Goal: Information Seeking & Learning: Learn about a topic

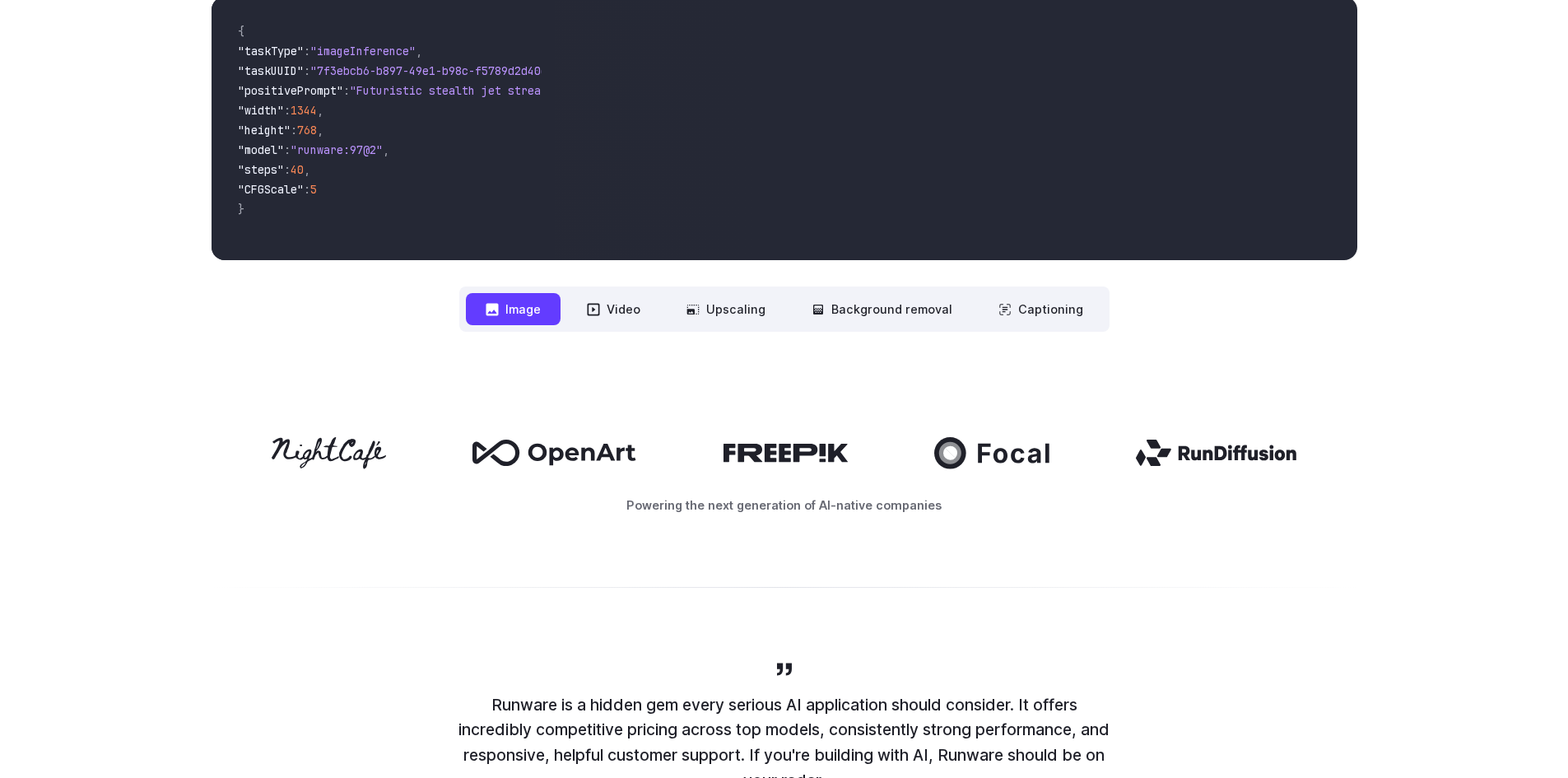
scroll to position [576, 0]
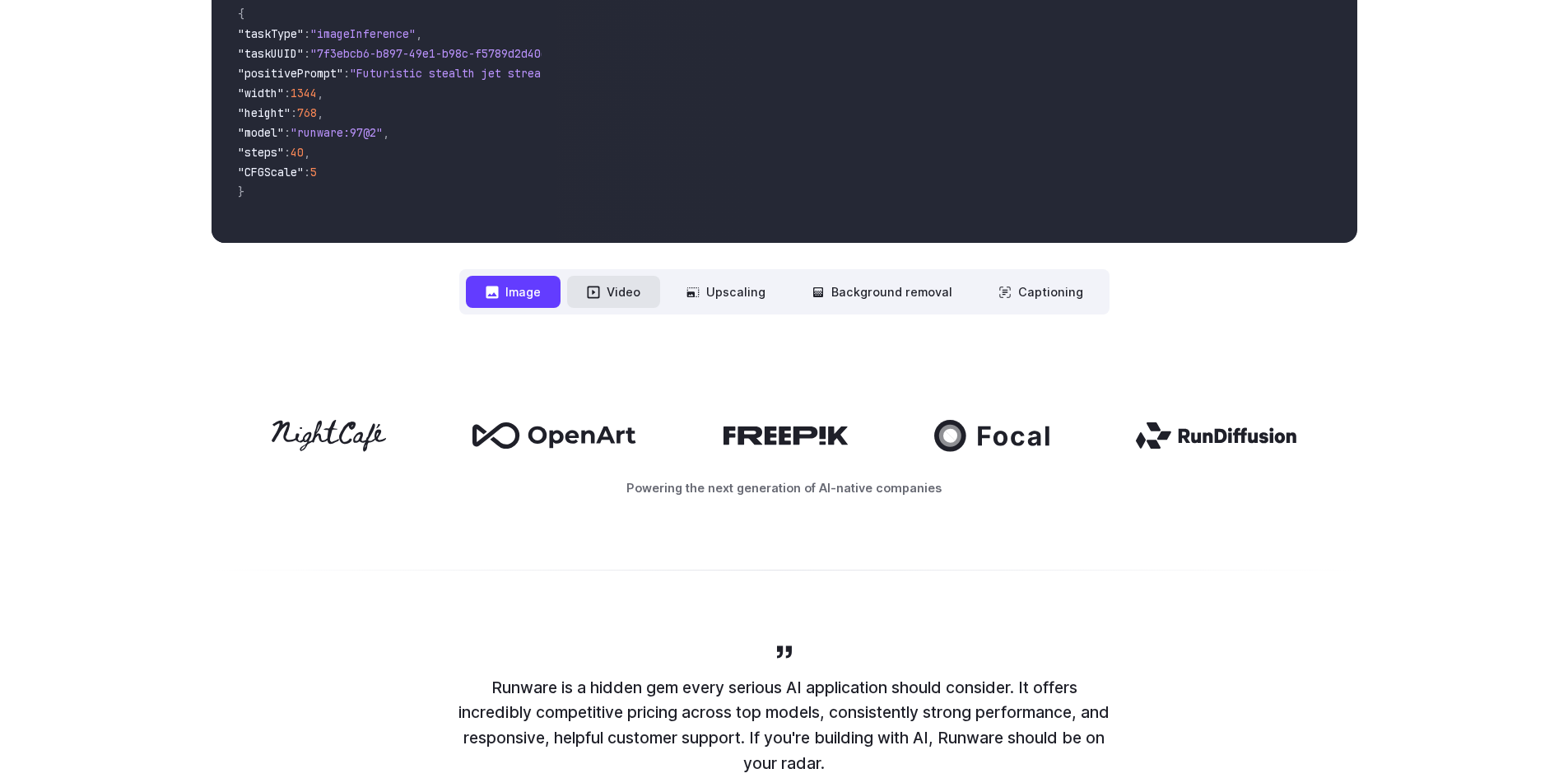
click at [622, 295] on button "Video" at bounding box center [614, 291] width 93 height 32
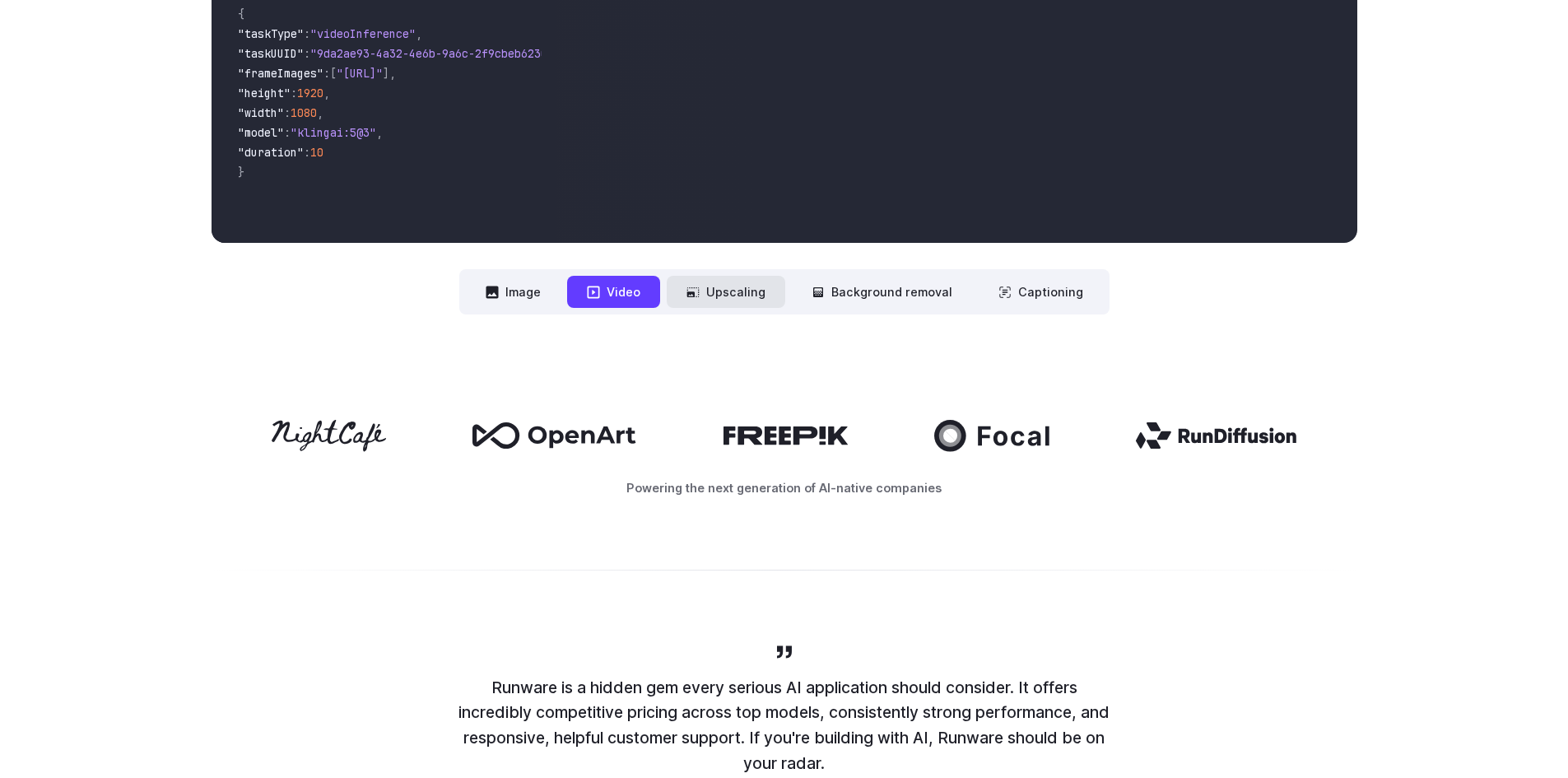
click at [746, 298] on button "Upscaling" at bounding box center [726, 291] width 119 height 32
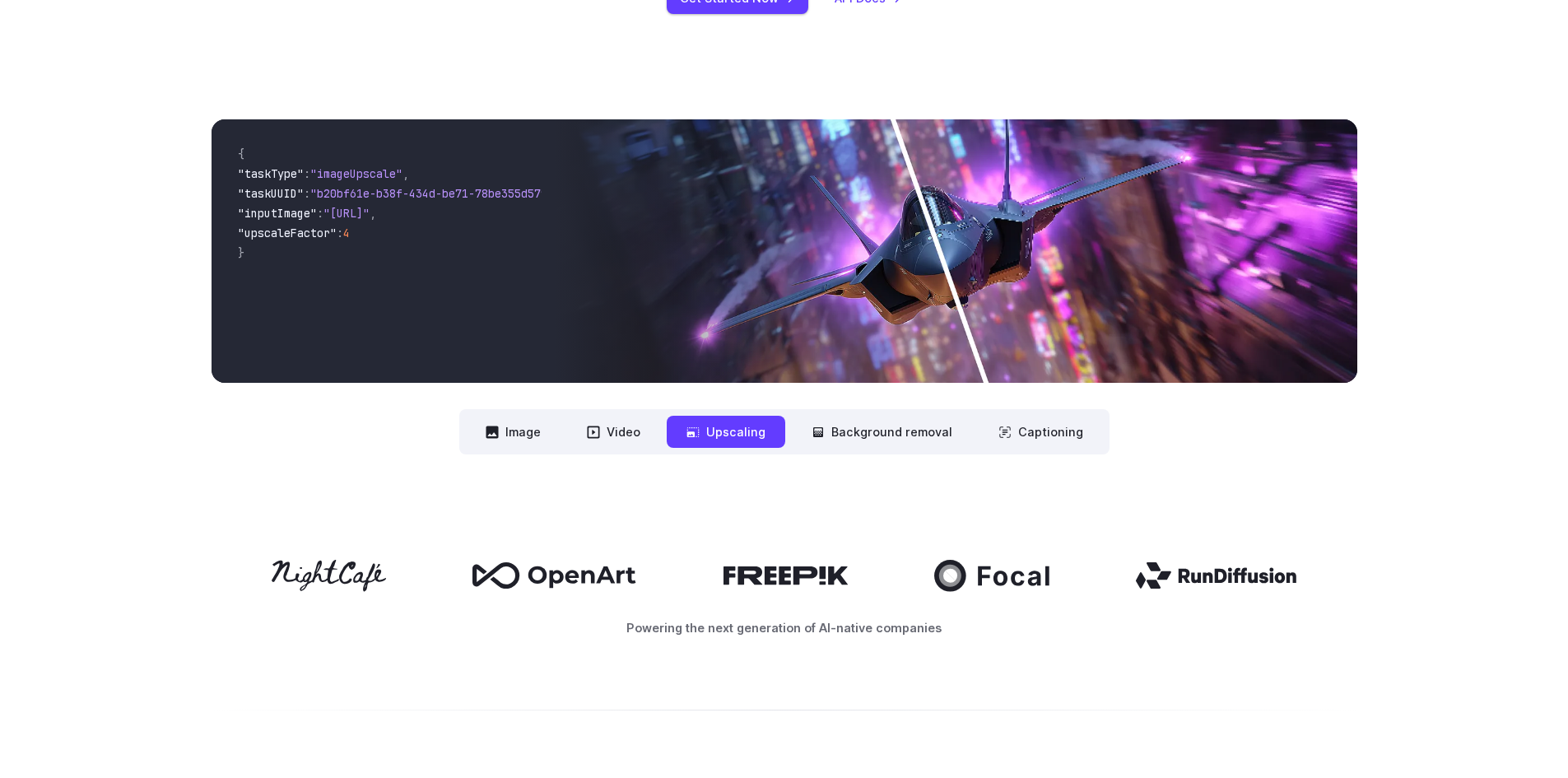
scroll to position [412, 0]
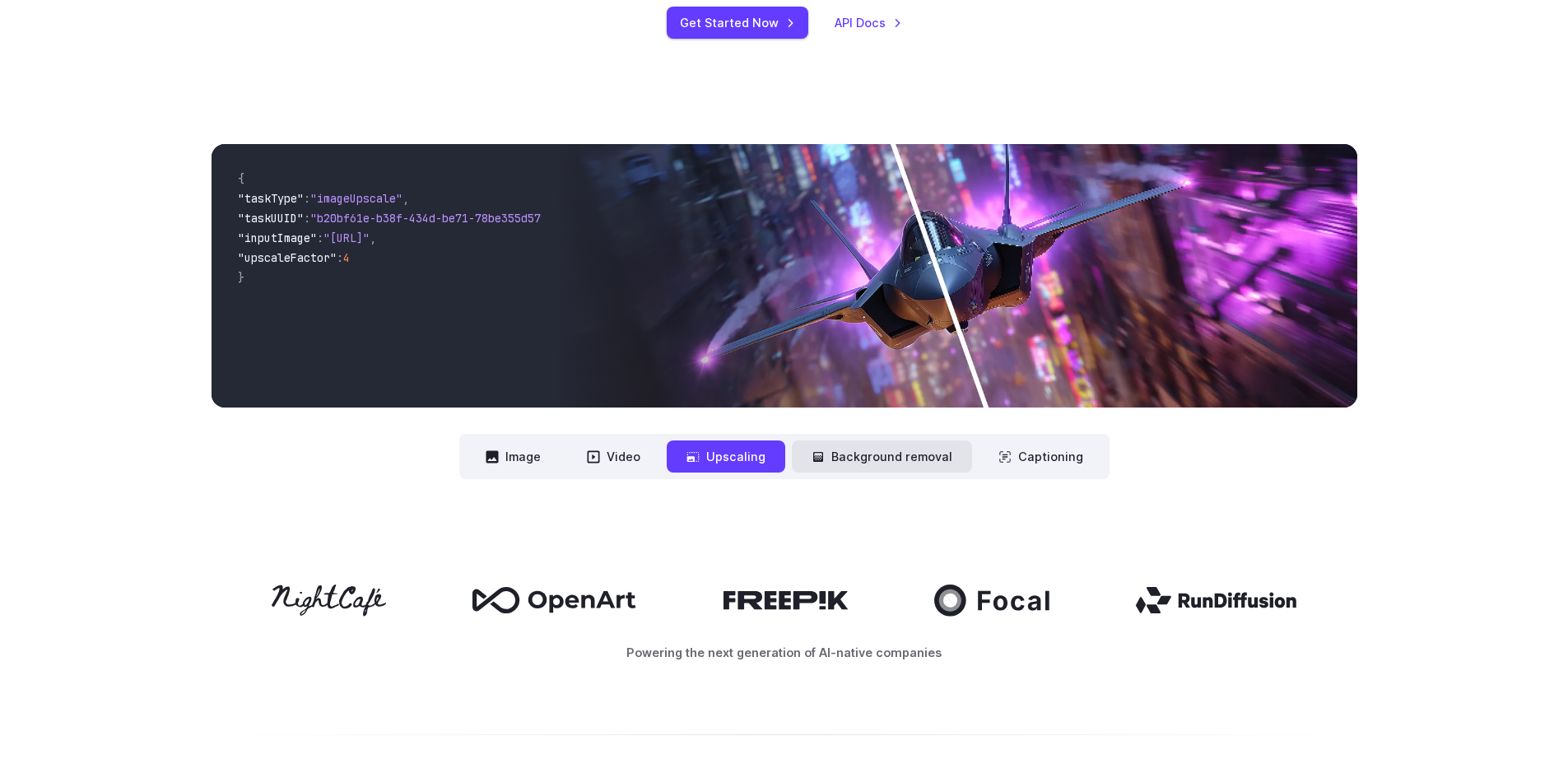
click at [879, 457] on button "Background removal" at bounding box center [882, 456] width 180 height 32
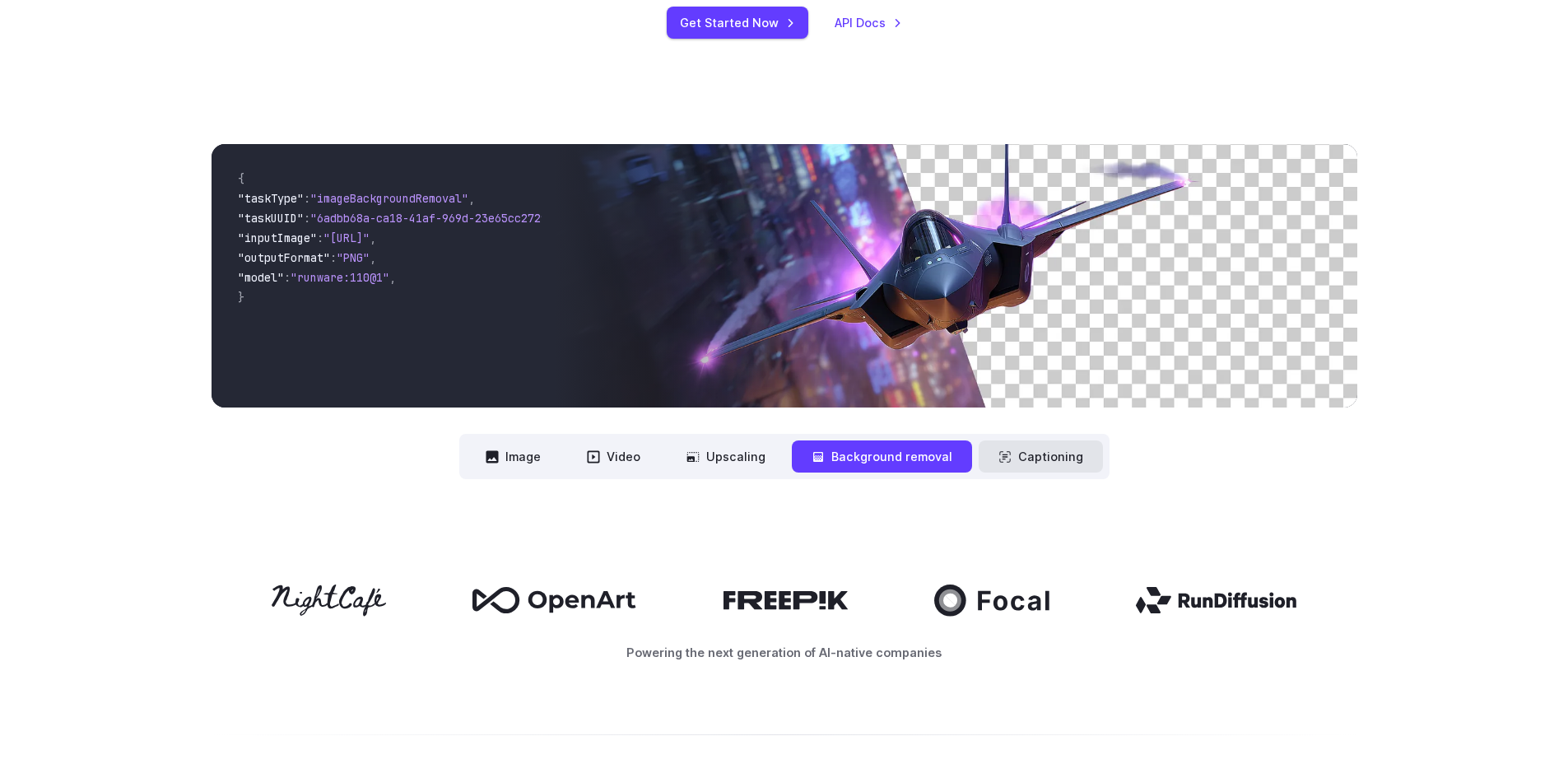
click at [1030, 457] on button "Captioning" at bounding box center [1041, 456] width 125 height 32
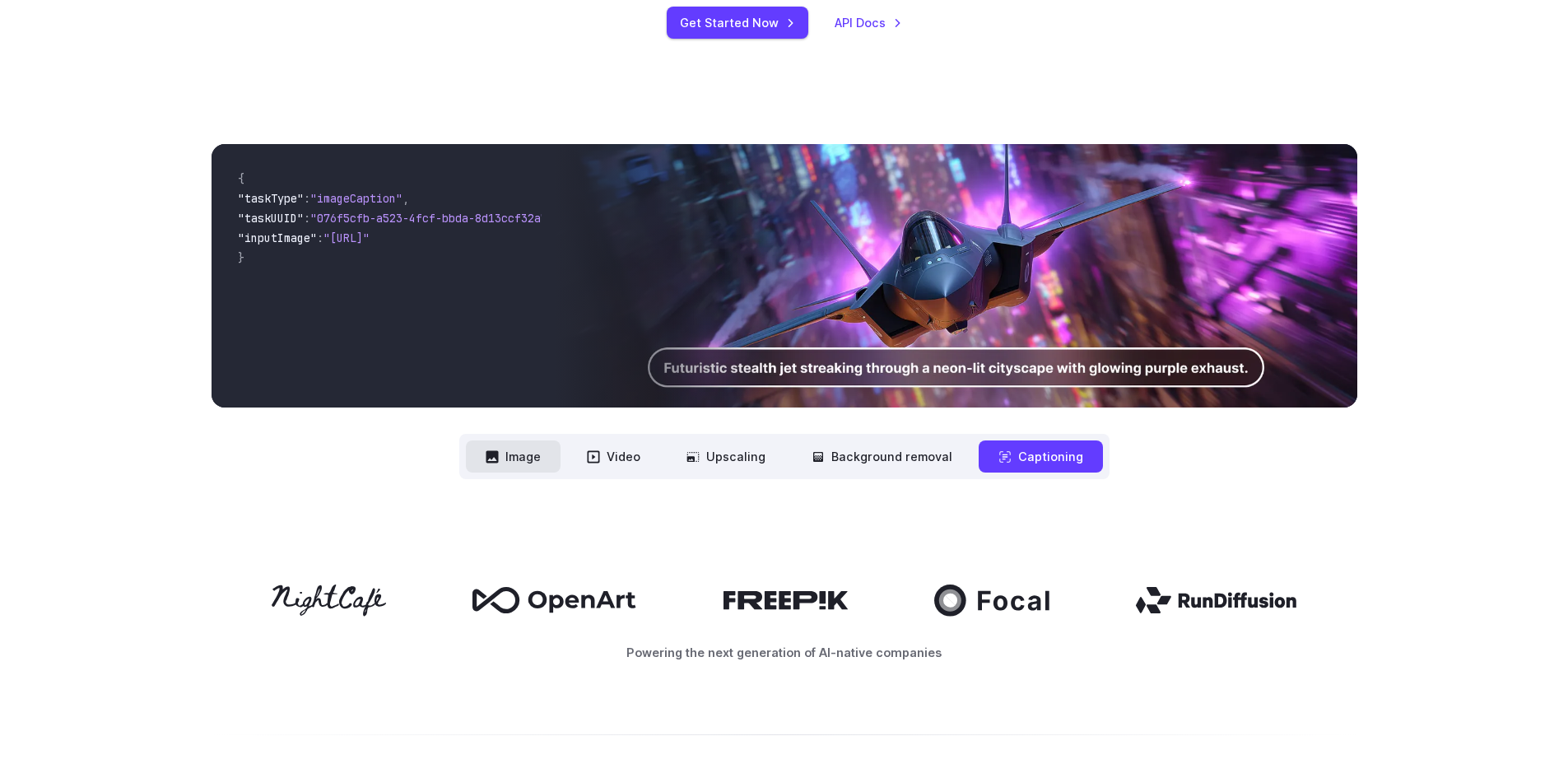
click at [522, 454] on button "Image" at bounding box center [513, 456] width 94 height 32
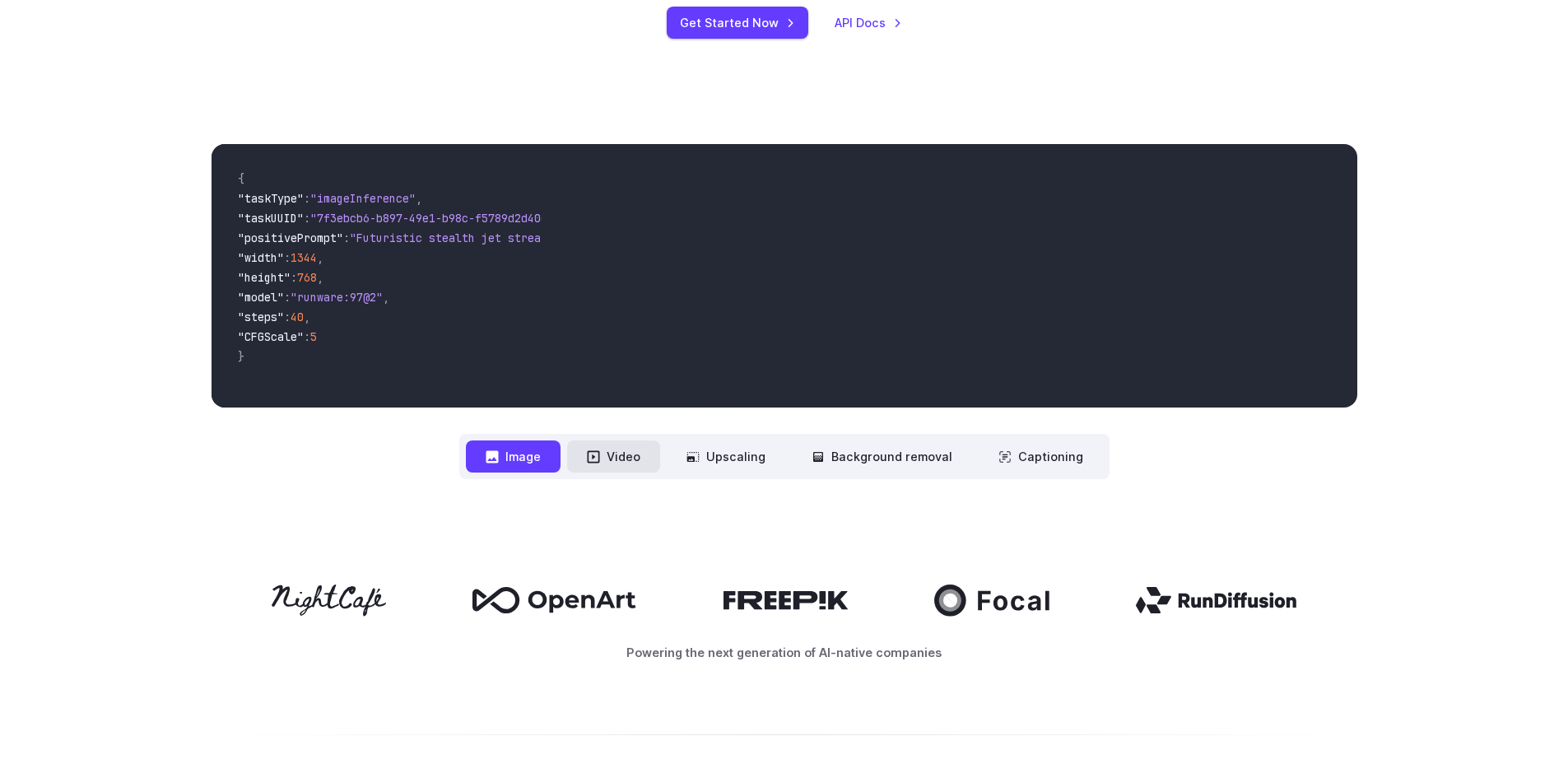
click at [601, 459] on icon at bounding box center [594, 458] width 14 height 14
click at [647, 468] on button "Video" at bounding box center [614, 456] width 93 height 32
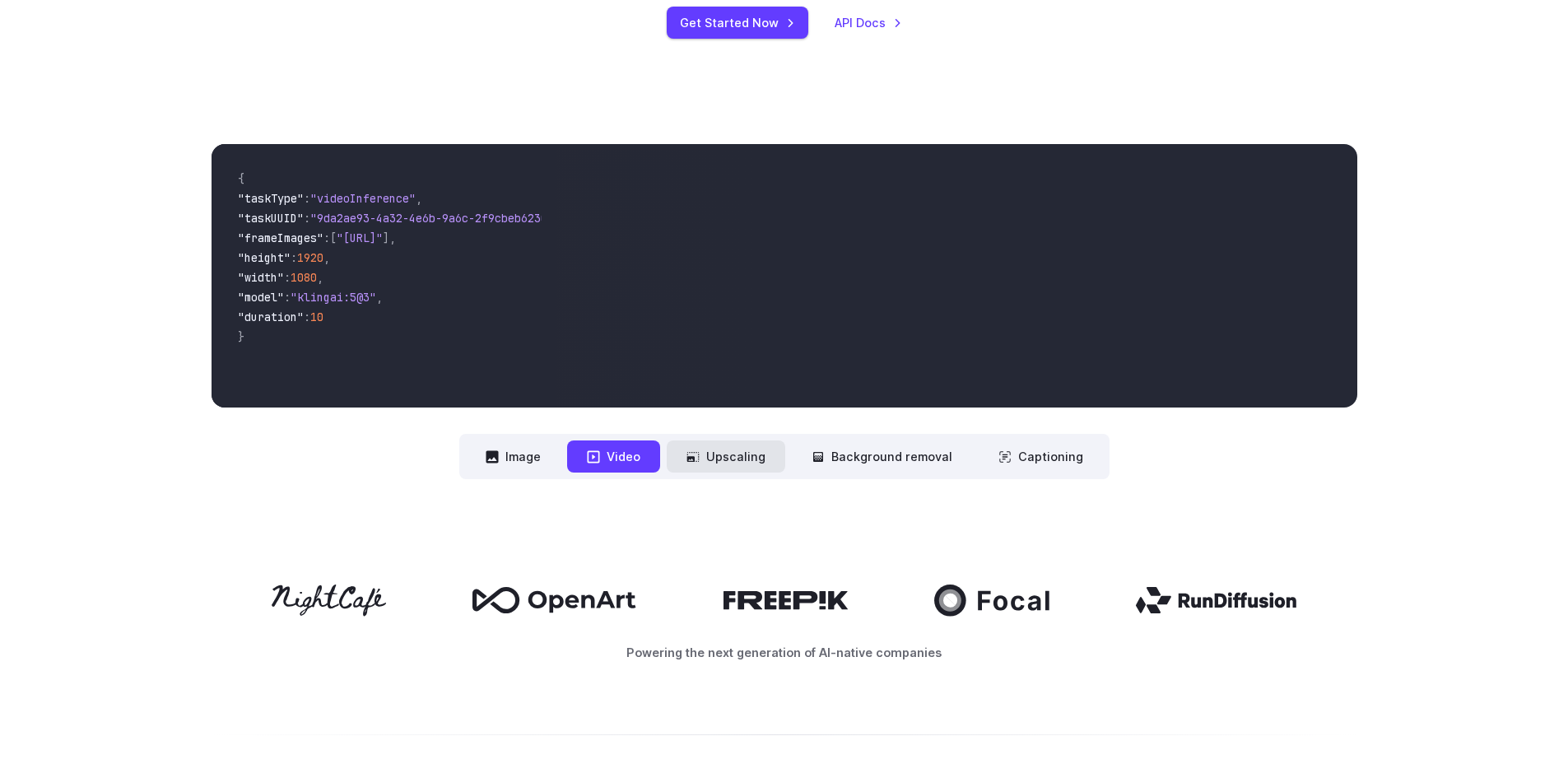
click at [755, 463] on button "Upscaling" at bounding box center [726, 456] width 119 height 32
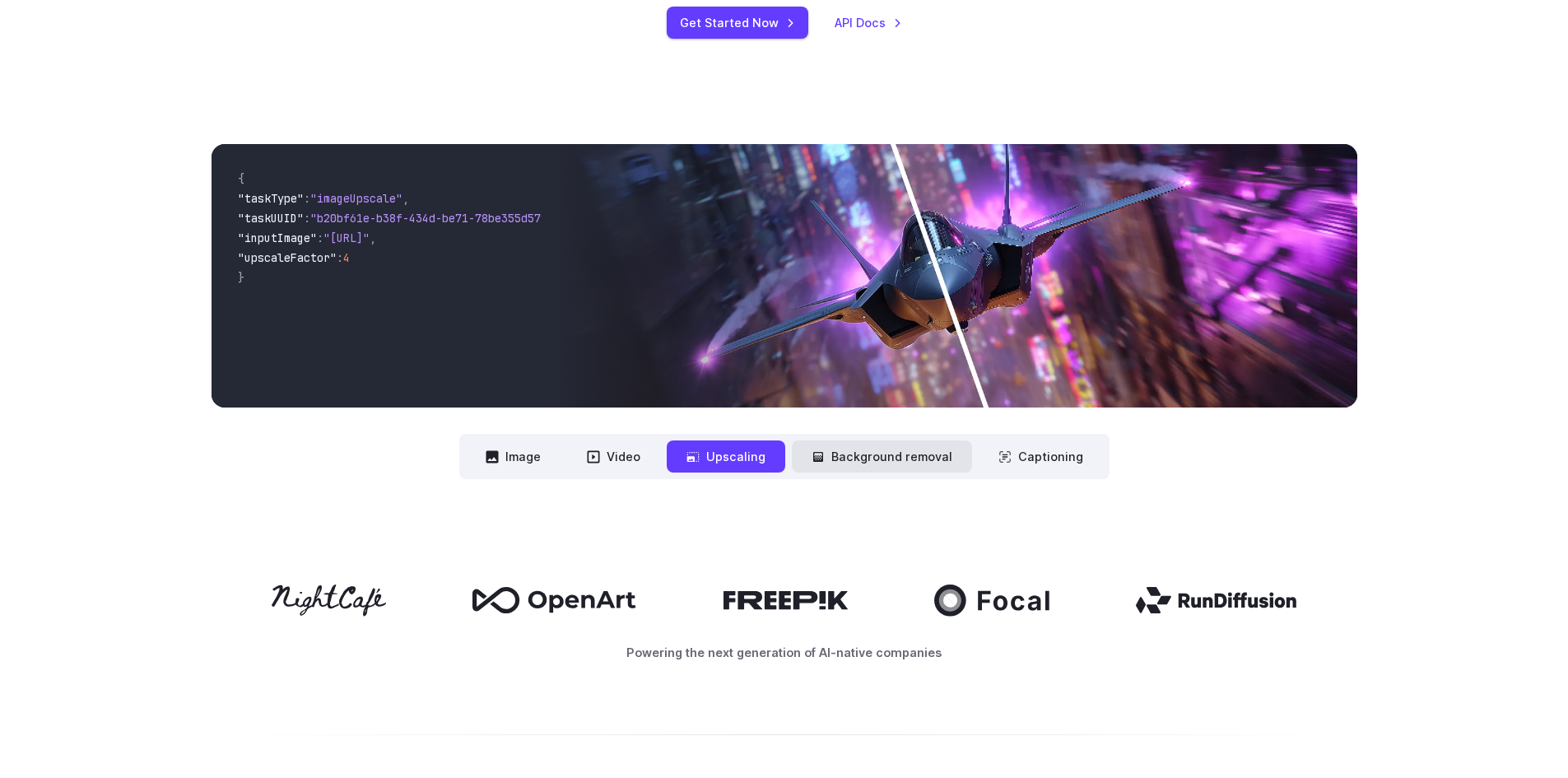
click at [853, 460] on button "Background removal" at bounding box center [882, 456] width 180 height 32
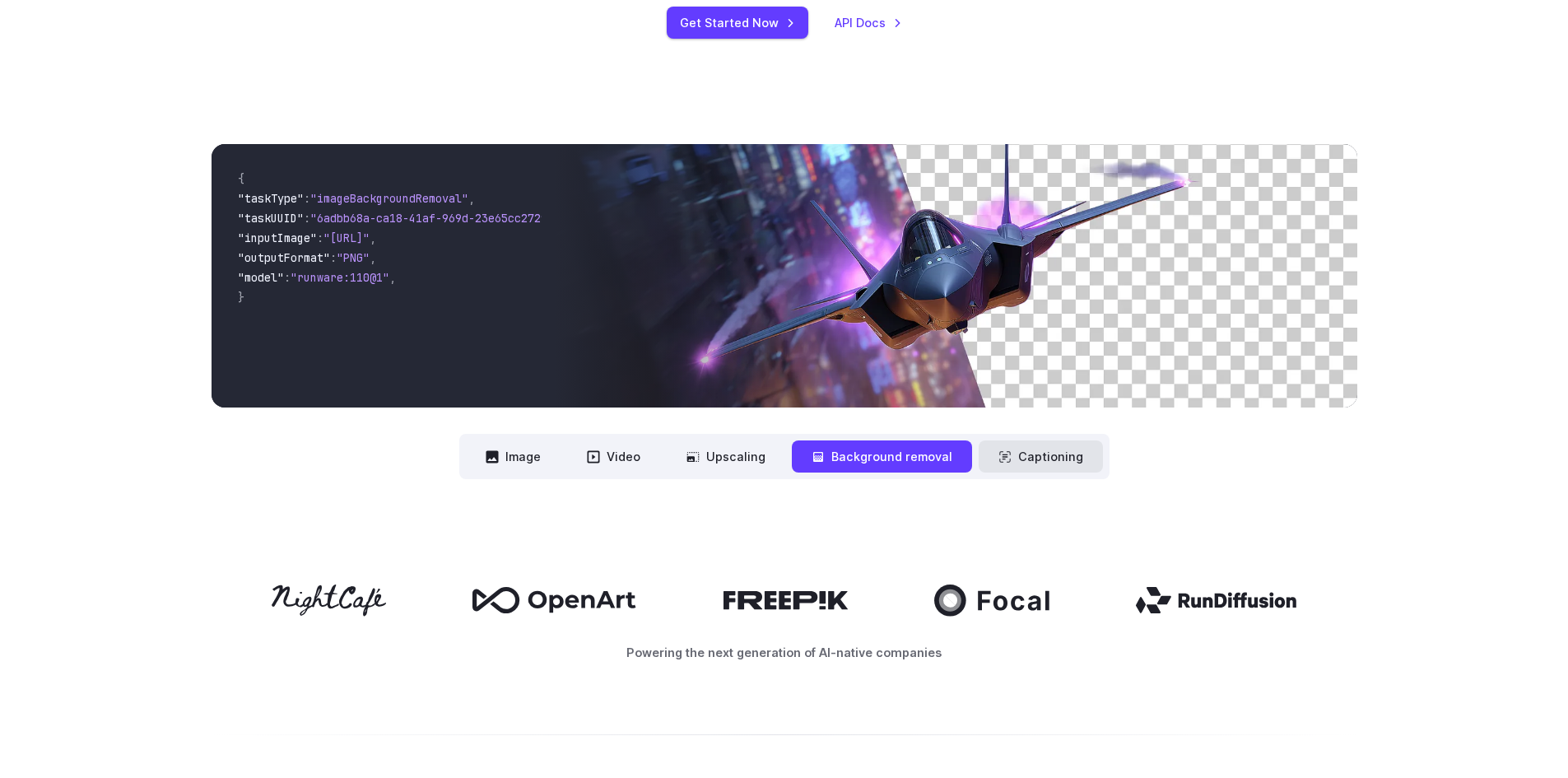
click at [1033, 457] on button "Captioning" at bounding box center [1041, 456] width 125 height 32
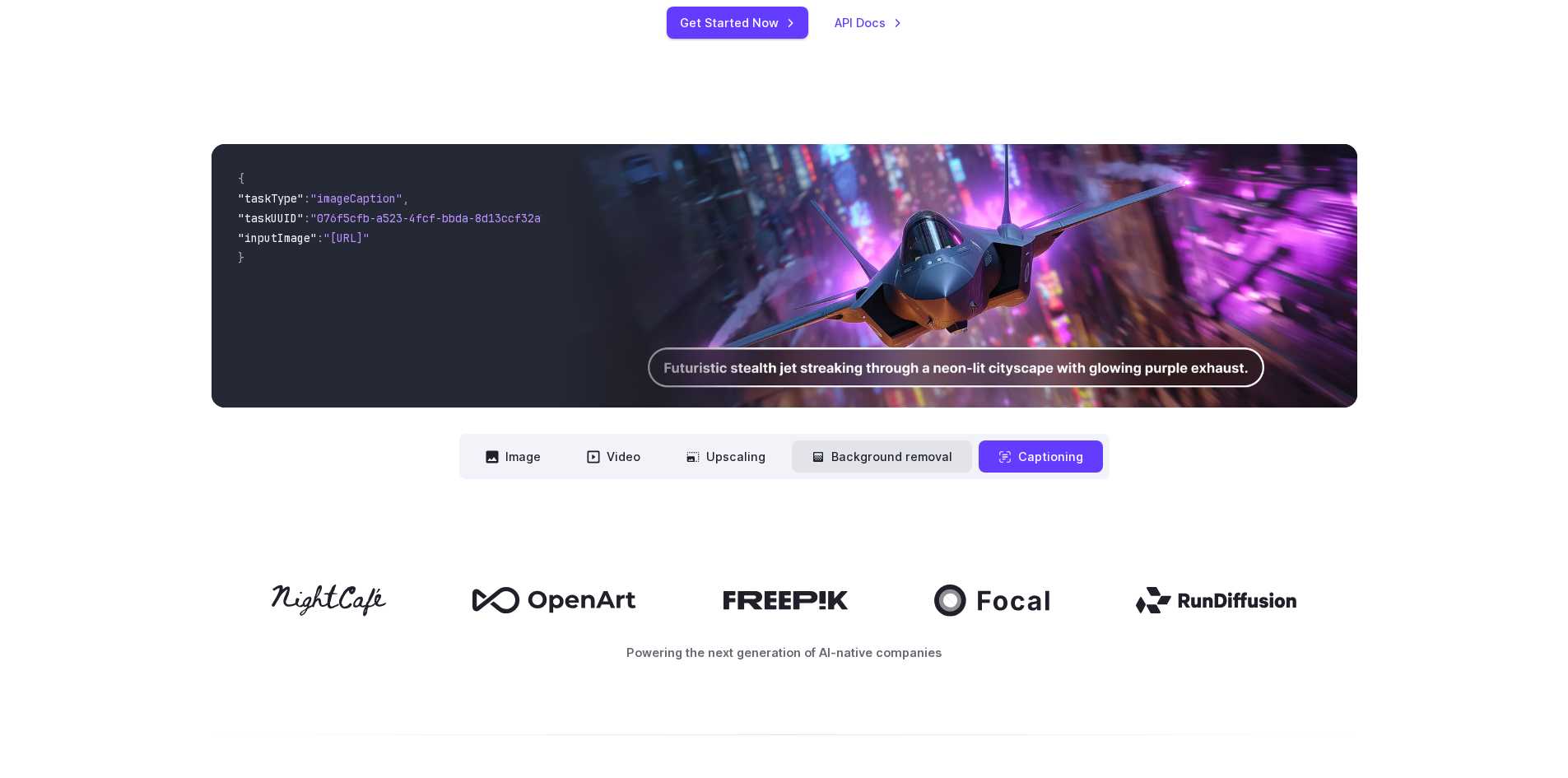
click at [881, 454] on button "Background removal" at bounding box center [882, 456] width 180 height 32
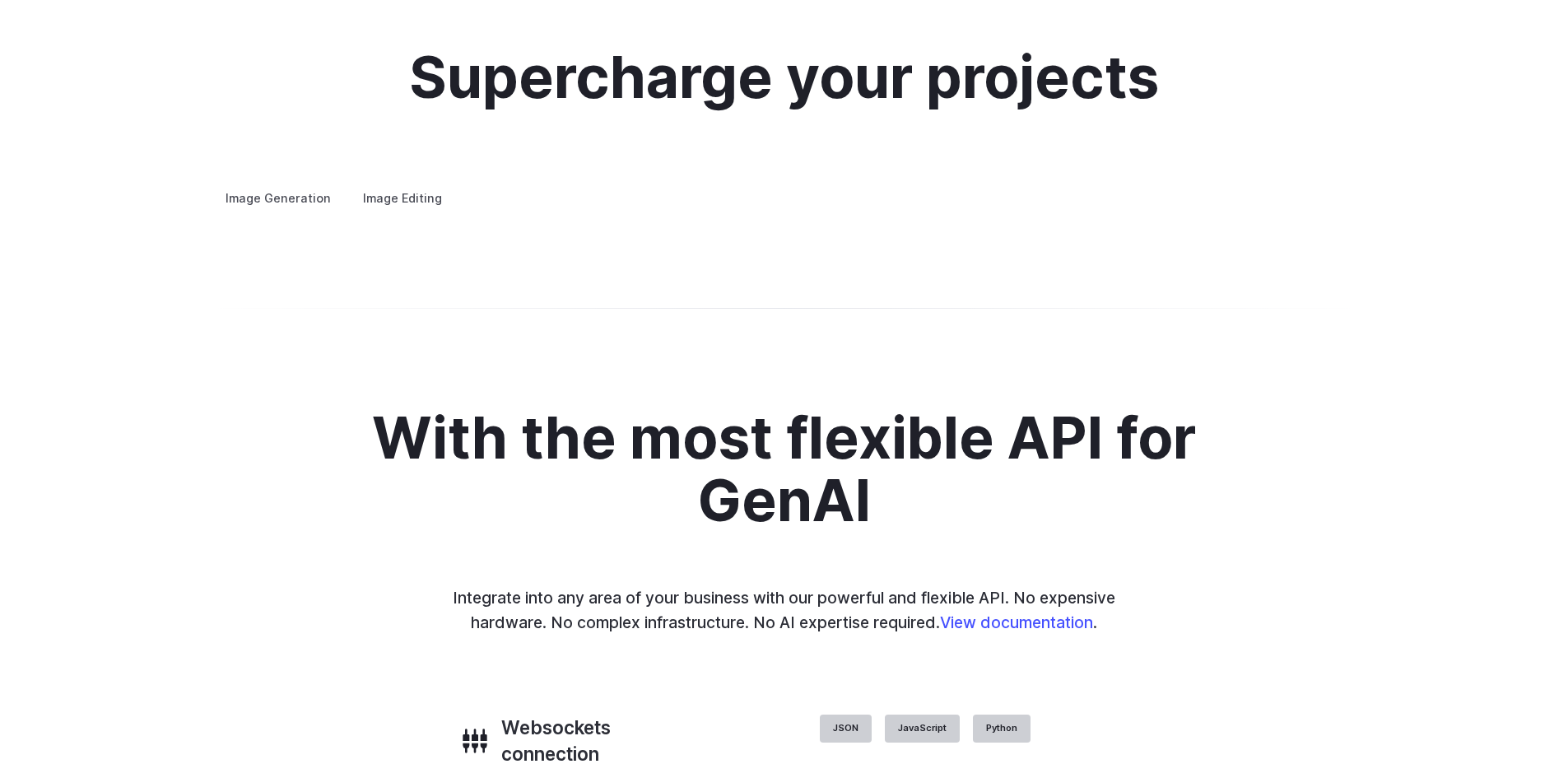
scroll to position [3130, 0]
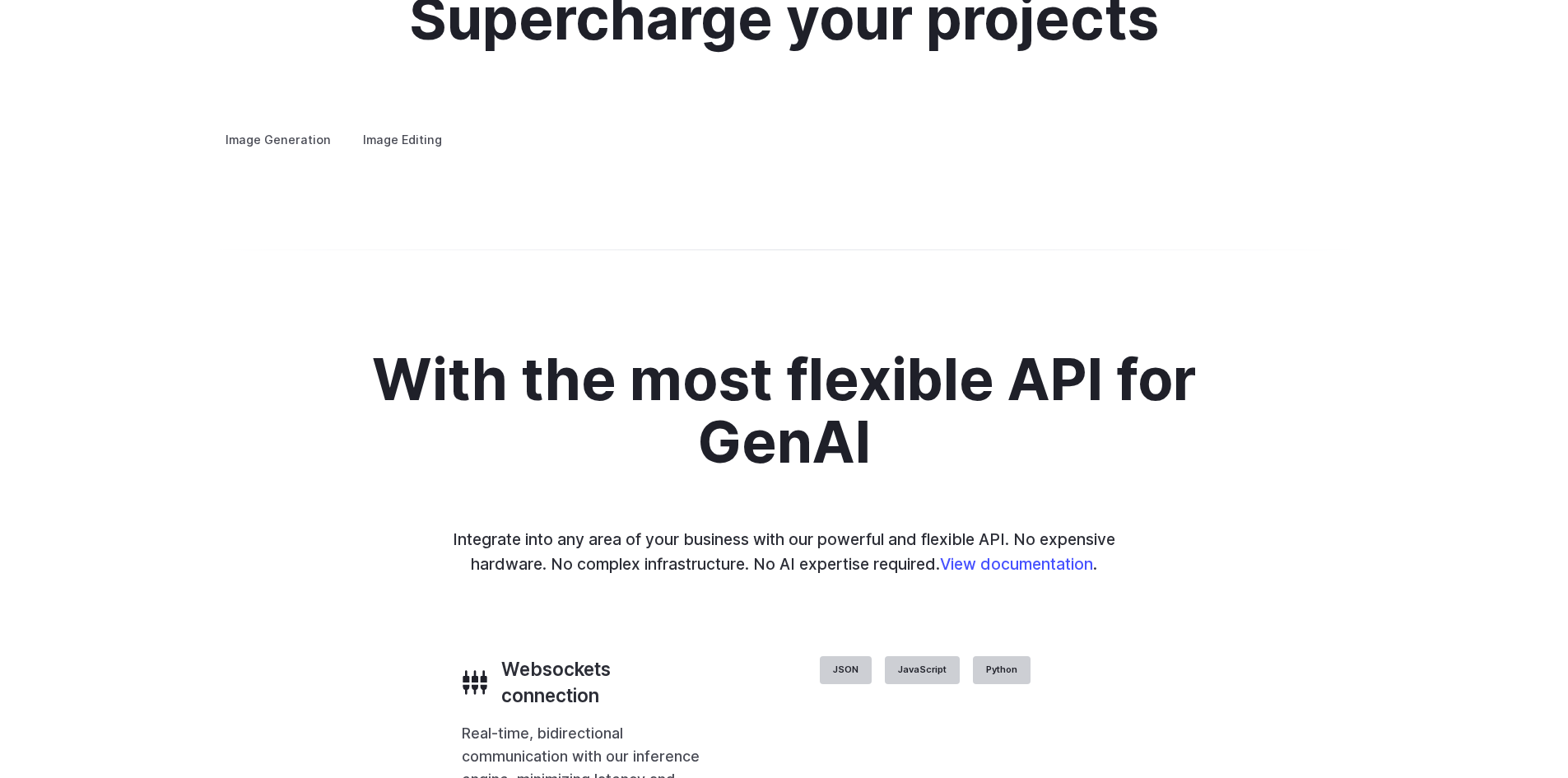
click at [0, 0] on summary "Concept design" at bounding box center [0, 0] width 0 height 0
click at [0, 0] on summary "Creative styling" at bounding box center [0, 0] width 0 height 0
click at [0, 0] on summary "Architecture" at bounding box center [0, 0] width 0 height 0
click at [0, 0] on button "Go to 4 of 4" at bounding box center [0, 0] width 0 height 0
click at [0, 0] on details "Product design Quickly design and visualize new product lines, accessories, or …" at bounding box center [0, 0] width 0 height 0
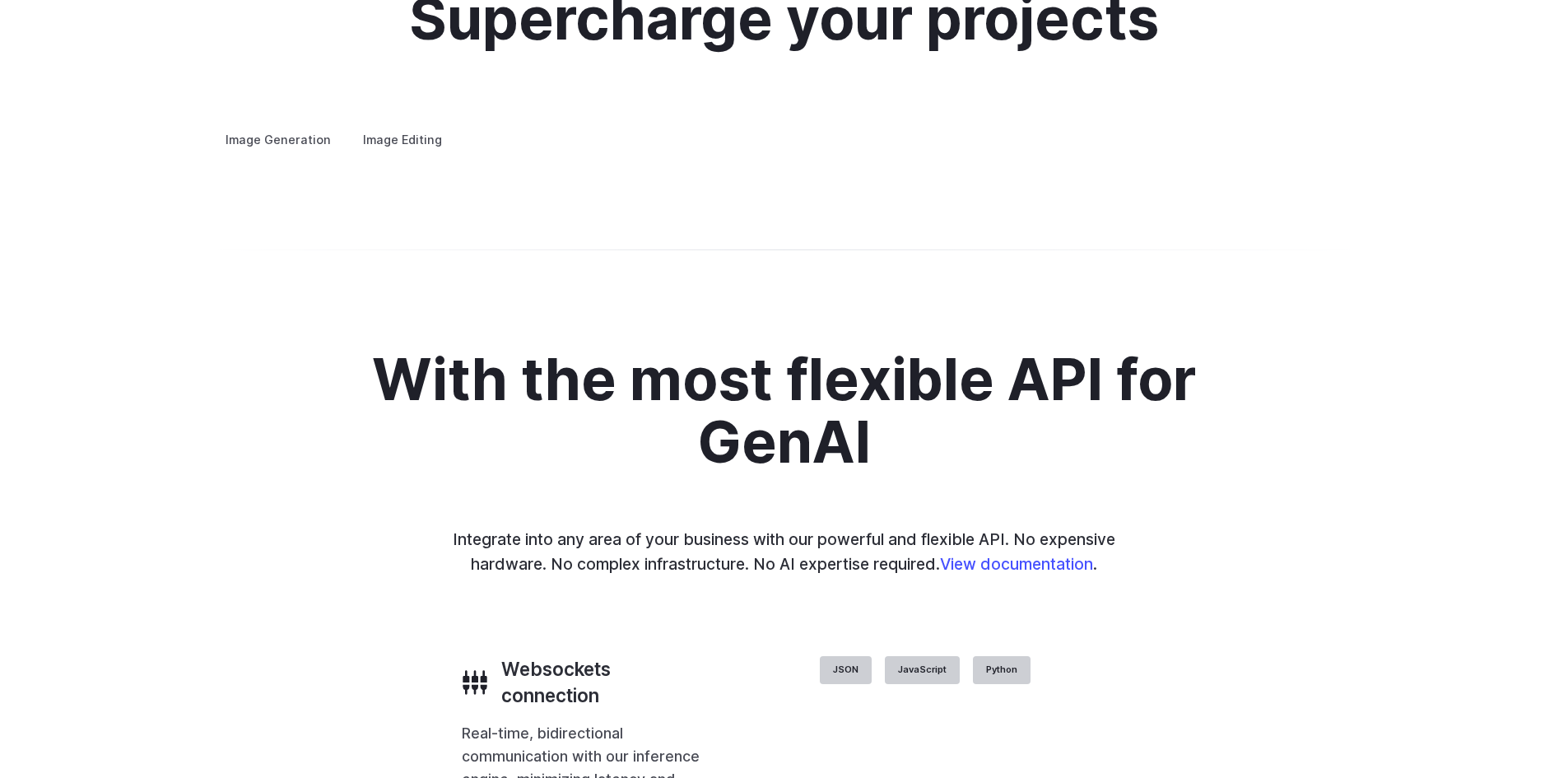
click at [0, 0] on summary "Product design" at bounding box center [0, 0] width 0 height 0
click at [0, 0] on summary "Personalized assets" at bounding box center [0, 0] width 0 height 0
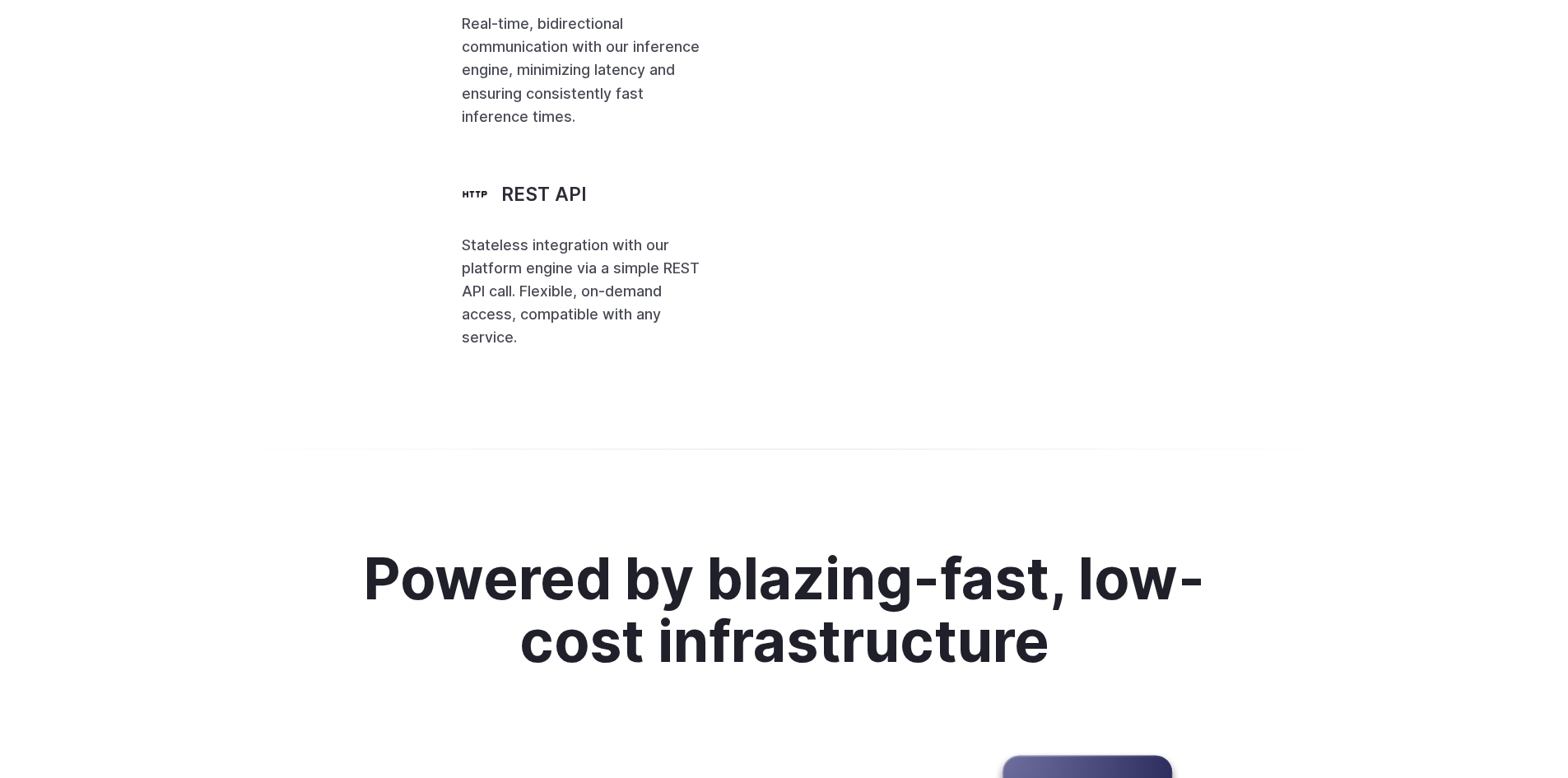
scroll to position [4118, 0]
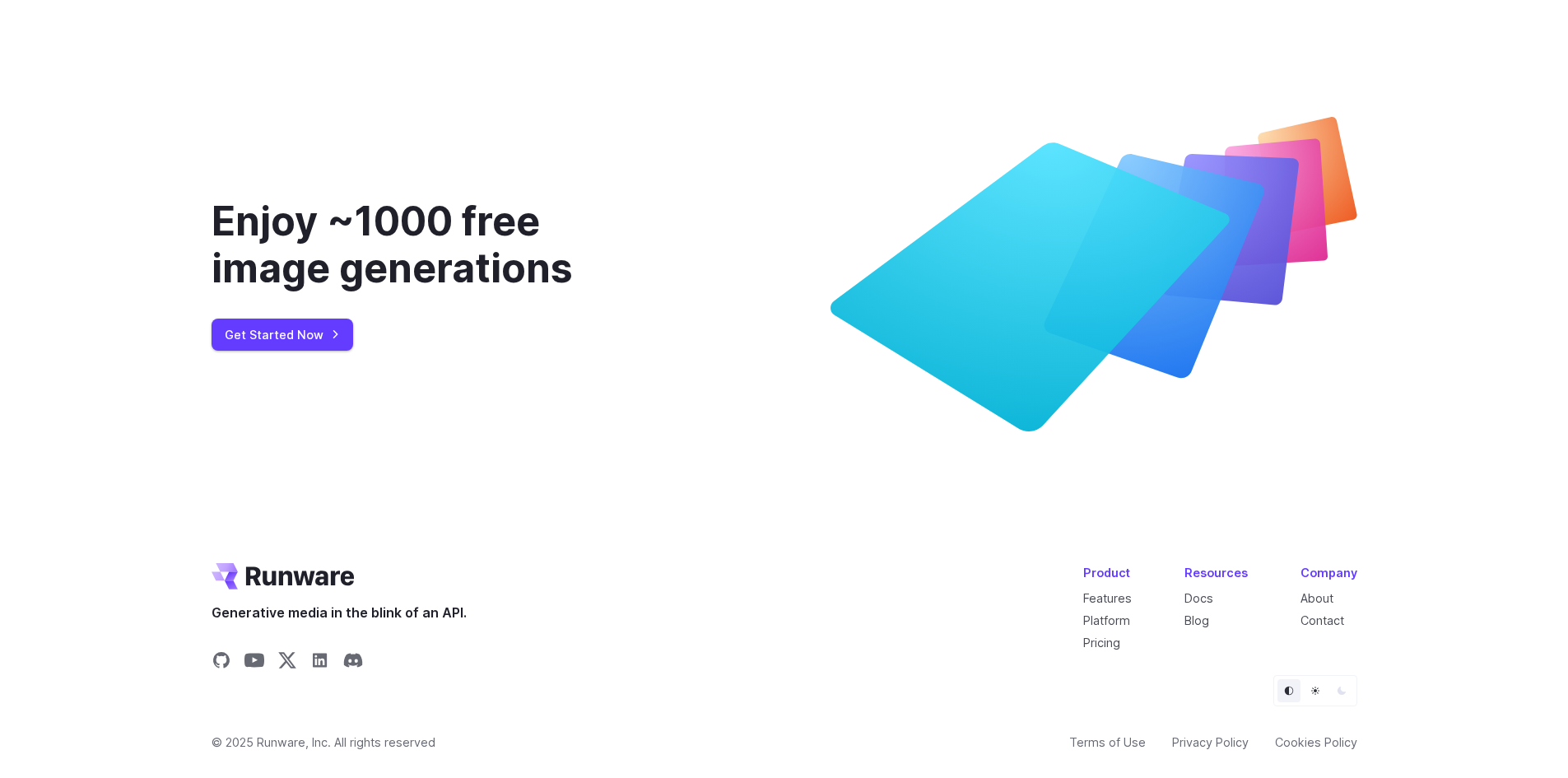
scroll to position [6188, 0]
click at [323, 670] on icon "Share on LinkedIn" at bounding box center [320, 660] width 19 height 19
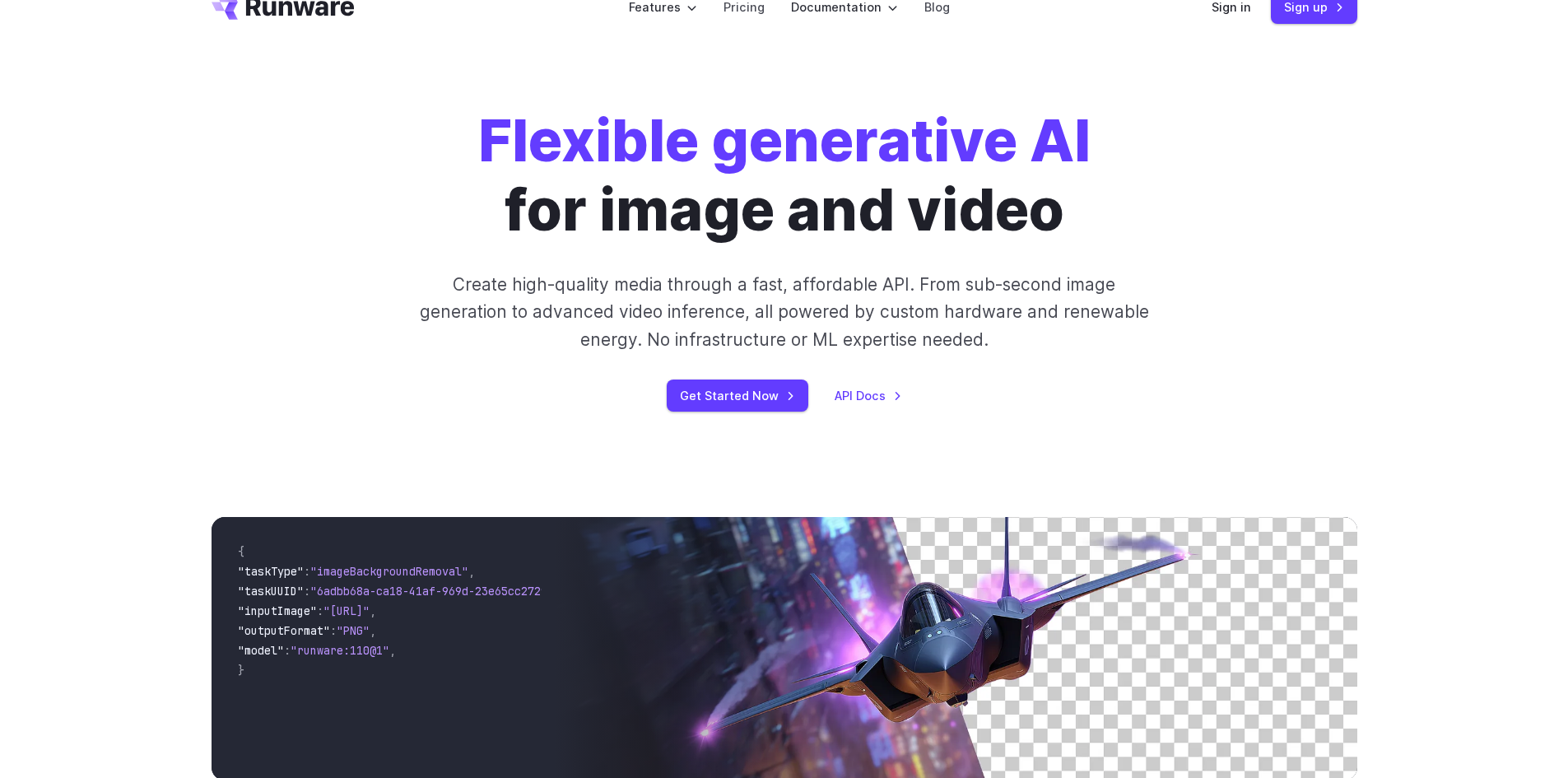
scroll to position [0, 0]
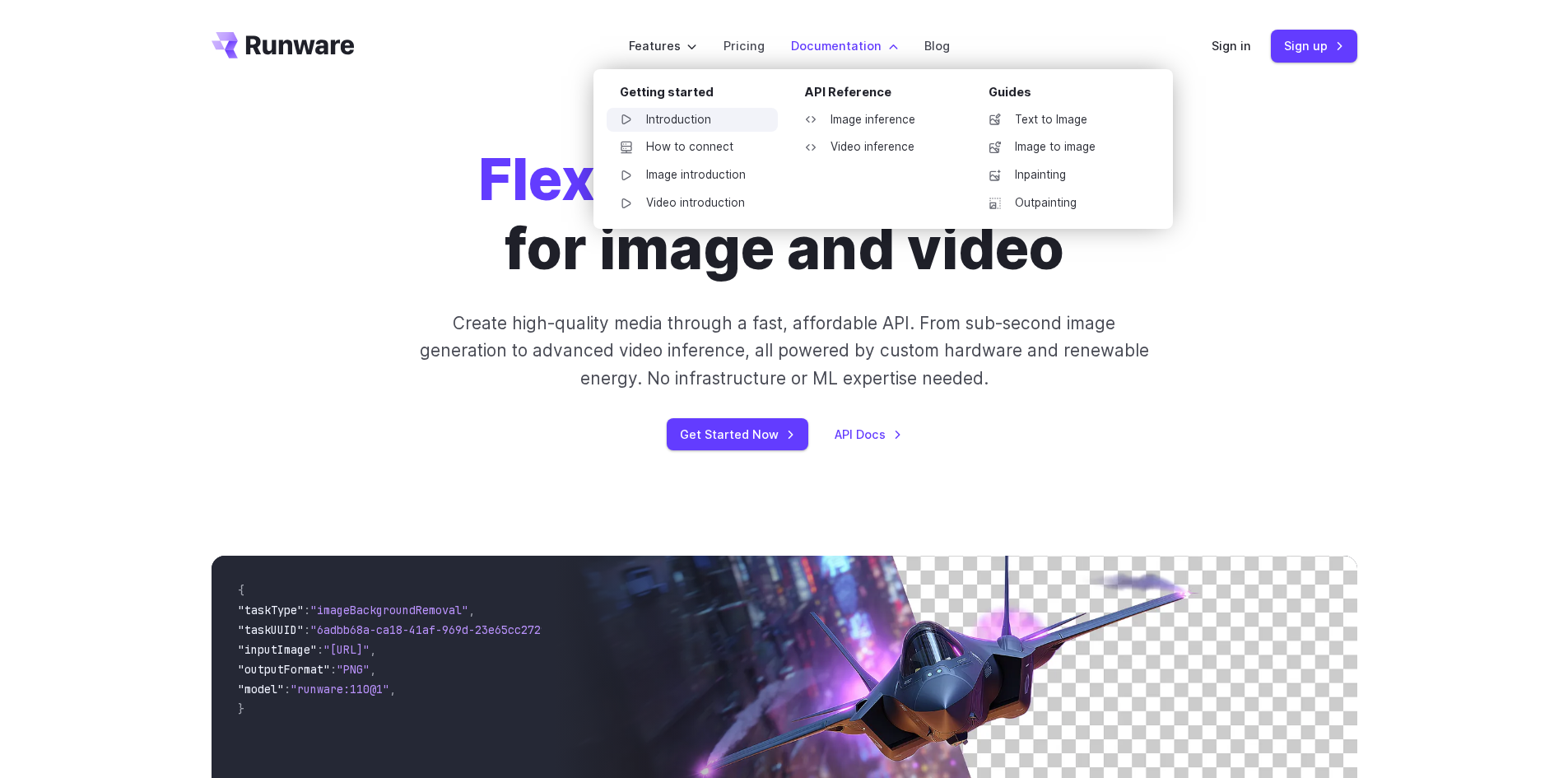
click at [674, 116] on link "Introduction" at bounding box center [692, 120] width 171 height 24
